Goal: Information Seeking & Learning: Learn about a topic

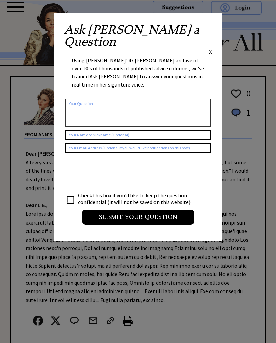
click at [210, 48] on span "X" at bounding box center [210, 51] width 3 height 7
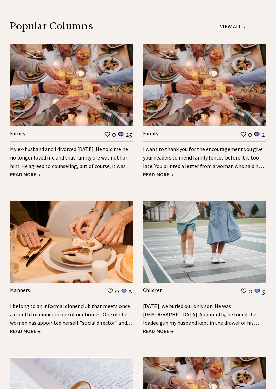
scroll to position [565, 0]
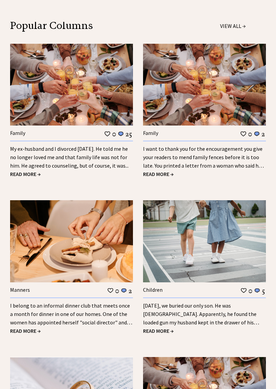
click at [92, 146] on link "My ex-husband and I divorced 18 years ago. He told me he no longer loved me and…" at bounding box center [69, 158] width 119 height 24
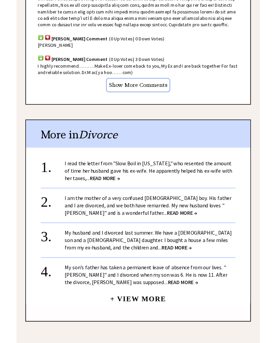
scroll to position [588, 0]
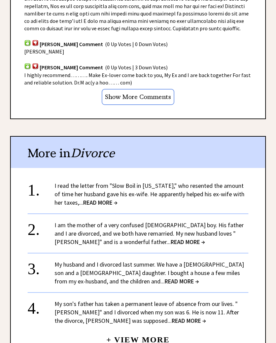
click at [229, 182] on link "I read the letter from "Slow Boil in California," who resented the amount of ti…" at bounding box center [150, 194] width 190 height 25
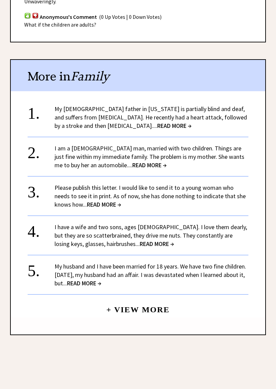
scroll to position [552, 0]
click at [229, 105] on link "My [DEMOGRAPHIC_DATA] father in [US_STATE] is partially blind and deaf, and suf…" at bounding box center [151, 117] width 193 height 25
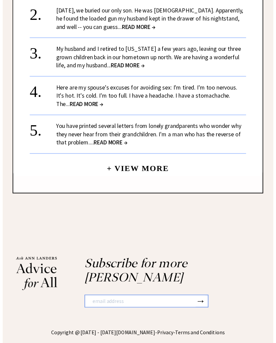
scroll to position [545, 0]
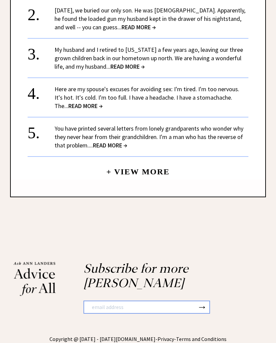
click at [224, 85] on link "Here are my spouse's excuses for avoiding sex: I'm tired. I'm too nervous. It's…" at bounding box center [147, 97] width 185 height 25
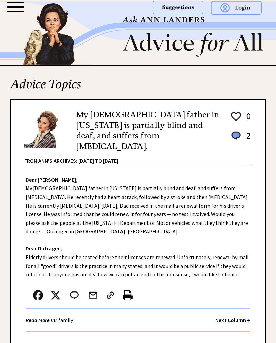
scroll to position [82, 0]
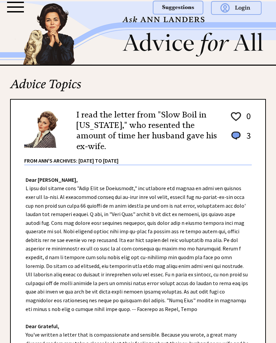
scroll to position [571, 0]
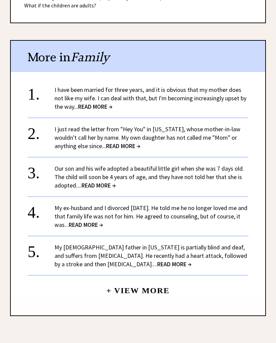
click at [223, 86] on link "I have been married for three years, and it is obvious that my mother does not …" at bounding box center [151, 98] width 192 height 25
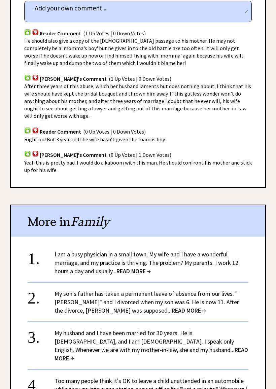
scroll to position [460, 0]
click at [235, 250] on div "I am a busy physician in a small town. My wife and I have a wonderful marriage,…" at bounding box center [152, 262] width 194 height 25
click at [206, 250] on link "I am a busy physician in a small town. My wife and I have a wonderful marriage,…" at bounding box center [147, 262] width 184 height 25
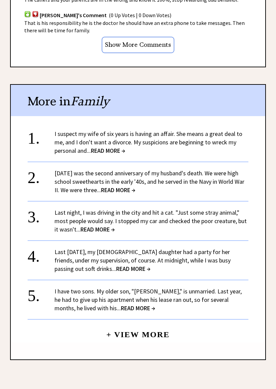
scroll to position [609, 0]
click at [221, 169] on link "[DATE] was the second anniversary of my husband's death. We were high school sw…" at bounding box center [150, 181] width 190 height 25
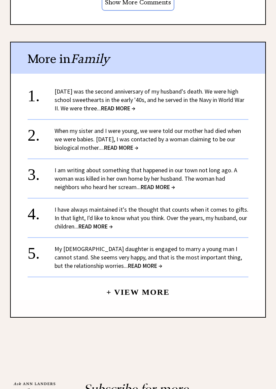
scroll to position [652, 0]
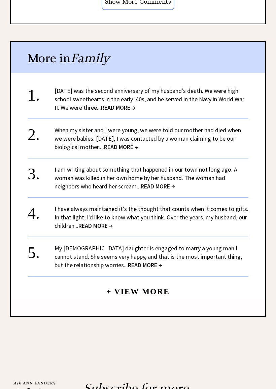
click at [236, 126] on link "When my sister and I were young, we were told our mother had died when we were …" at bounding box center [148, 138] width 187 height 25
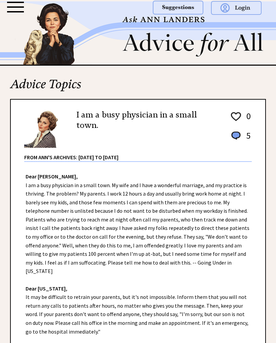
scroll to position [671, 0]
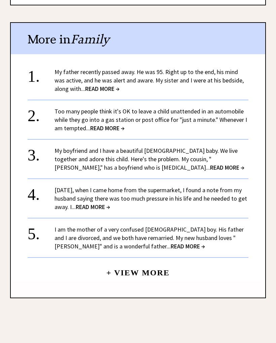
click at [234, 147] on link "My boyfriend and I have a beautiful 9-month-old baby. We live together and ador…" at bounding box center [150, 159] width 190 height 25
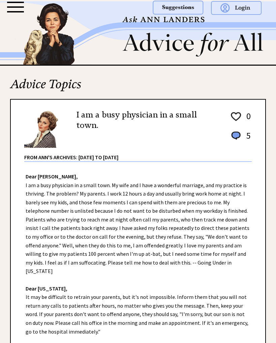
scroll to position [671, 0]
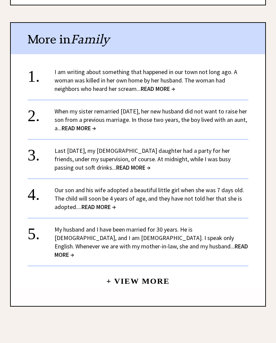
click at [172, 68] on link "I am writing about something that happened in our town not long ago. A woman wa…" at bounding box center [146, 80] width 183 height 25
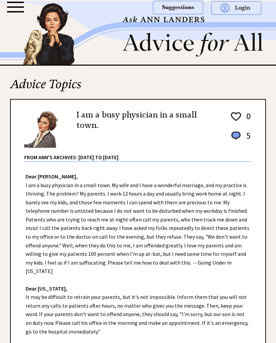
scroll to position [671, 0]
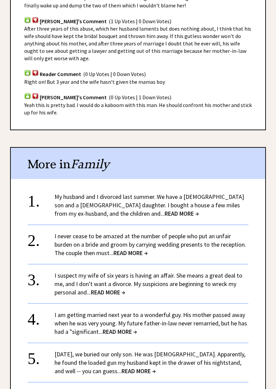
scroll to position [517, 0]
